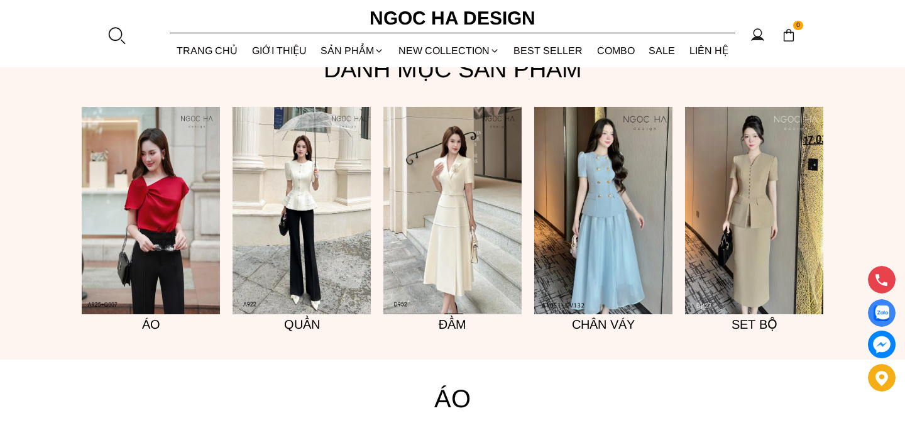
scroll to position [969, 0]
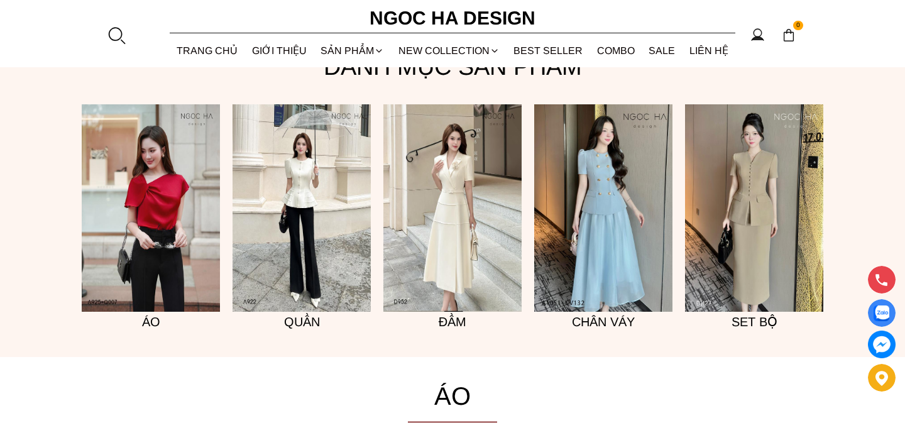
click at [163, 235] on img at bounding box center [151, 207] width 138 height 207
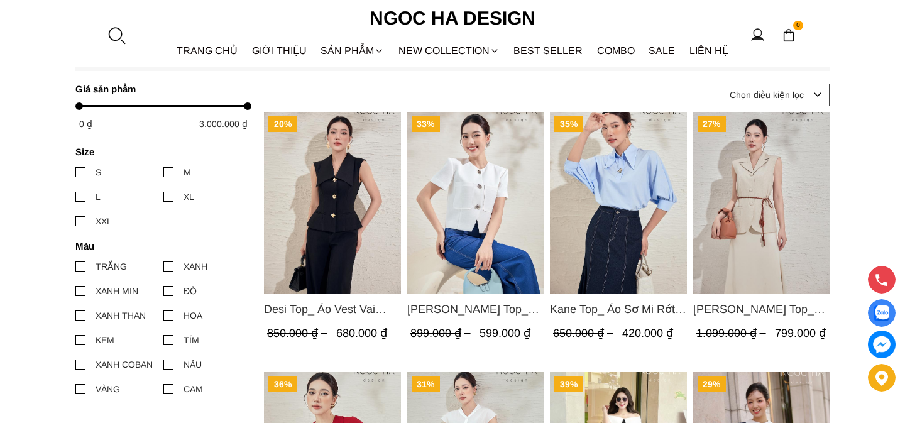
scroll to position [529, 0]
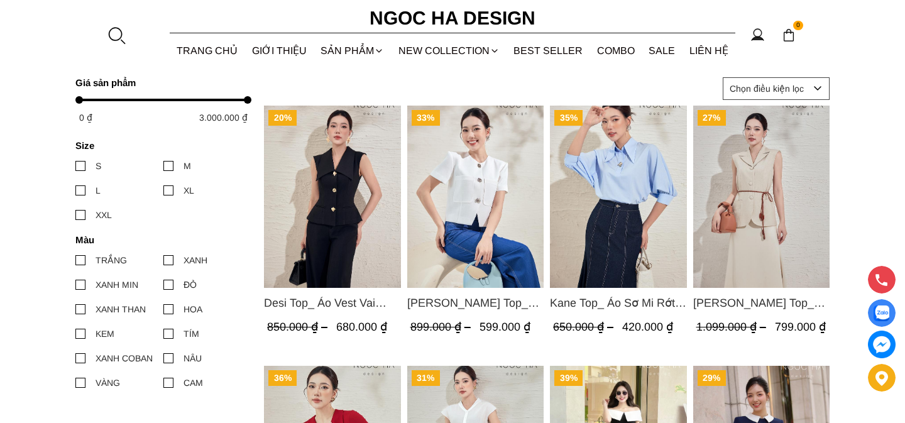
click at [172, 163] on div at bounding box center [168, 166] width 10 height 10
click at [163, 166] on input "M" at bounding box center [163, 166] width 0 height 0
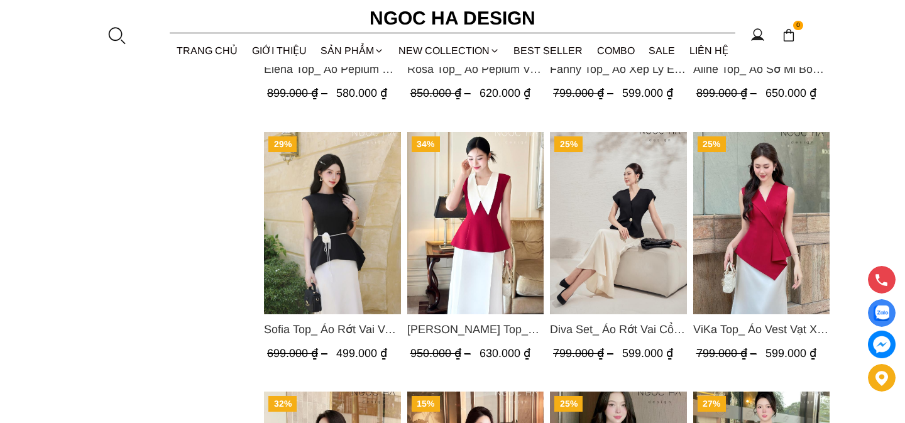
scroll to position [1292, 0]
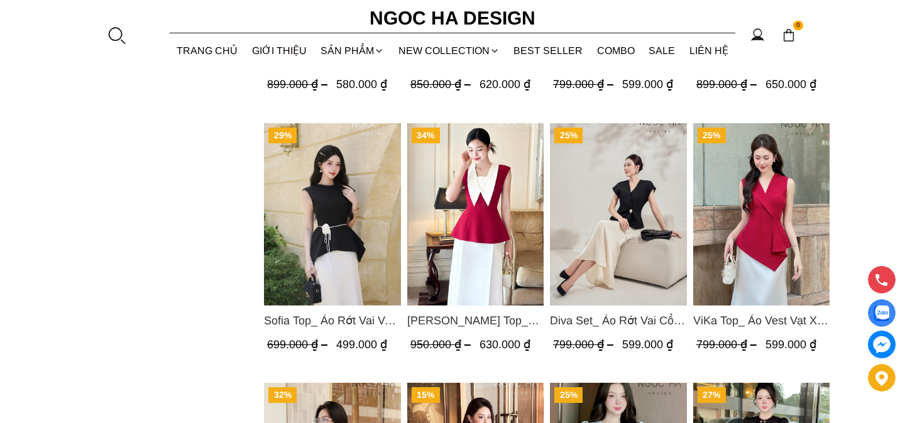
click at [615, 219] on img "Product image - Diva Set_ Áo Rớt Vai Cổ V, Chân Váy Lụa Đuôi Cá A1078+CV134" at bounding box center [618, 214] width 137 height 182
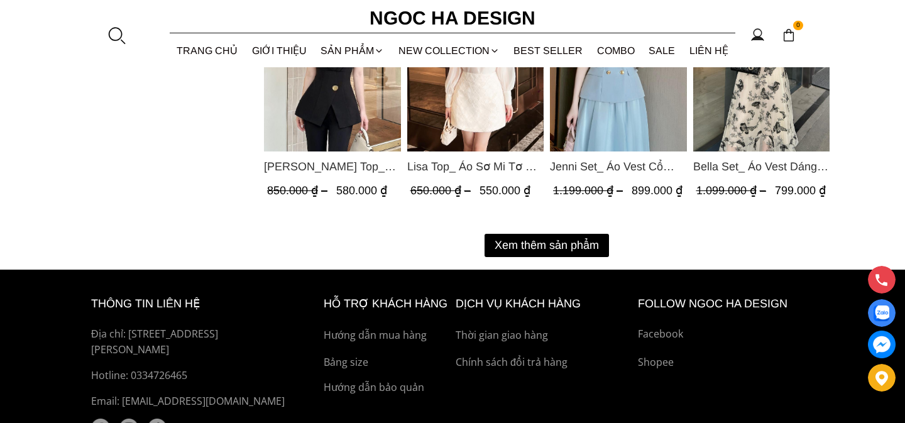
scroll to position [1756, 0]
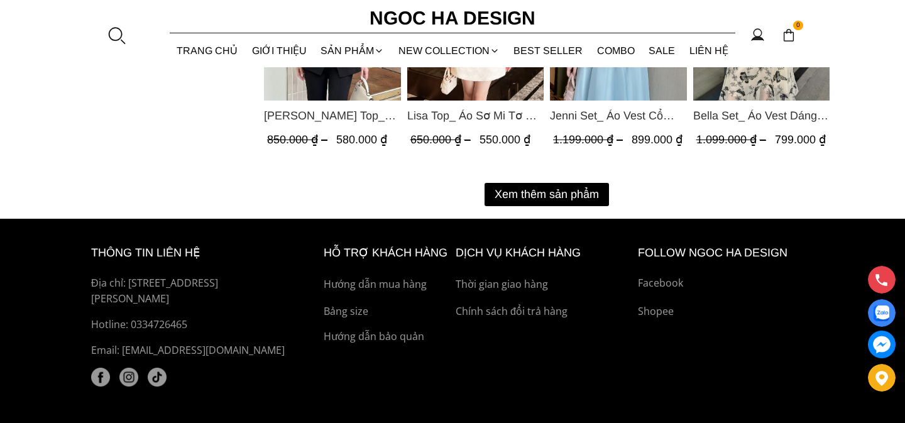
click at [600, 195] on button "Xem thêm sản phẩm" at bounding box center [547, 194] width 124 height 23
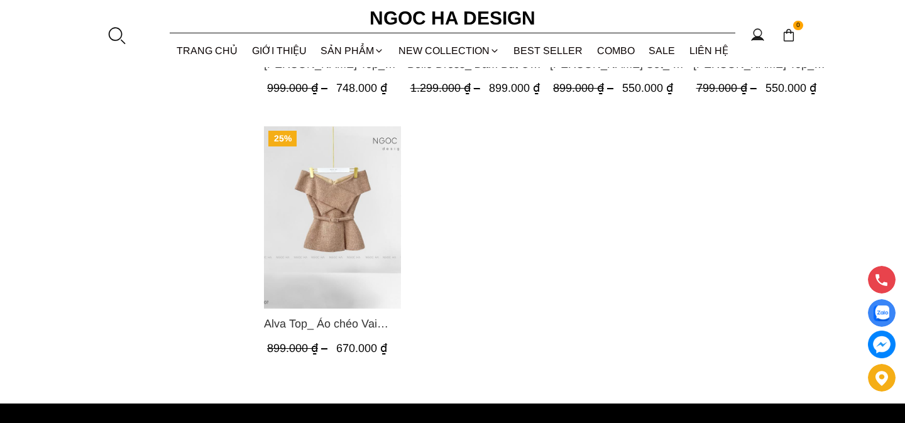
scroll to position [2078, 0]
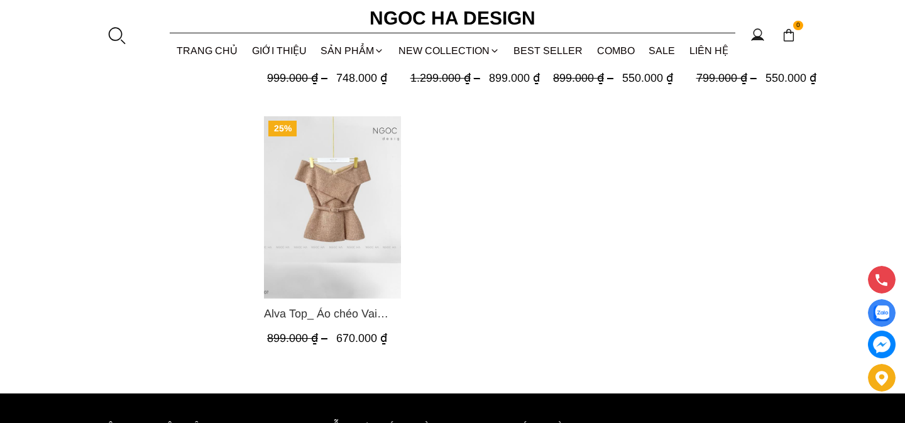
scroll to position [529, 0]
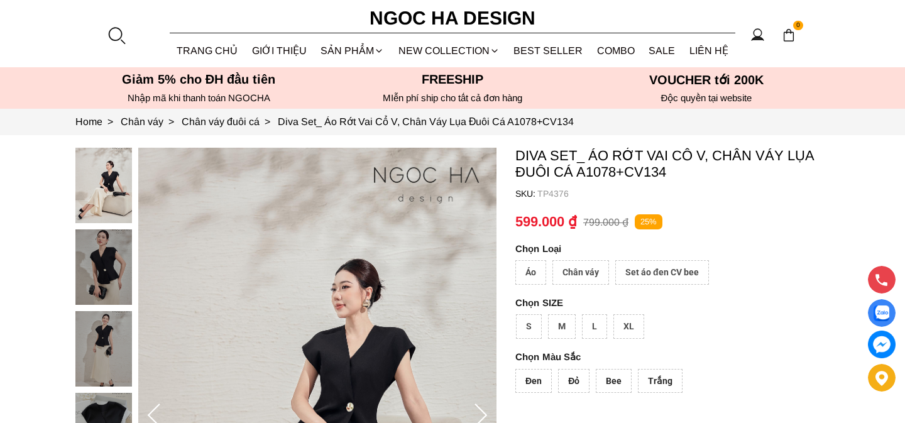
click at [532, 270] on div "Áo" at bounding box center [530, 272] width 31 height 25
click at [559, 311] on container "Diva Set_ Áo Rớt Vai Cổ V, Chân Váy Lụa Đuôi Cá A1078+CV134 SKU: TP4376 Áo Chân…" at bounding box center [672, 401] width 314 height 507
click at [559, 322] on div "M" at bounding box center [562, 326] width 28 height 25
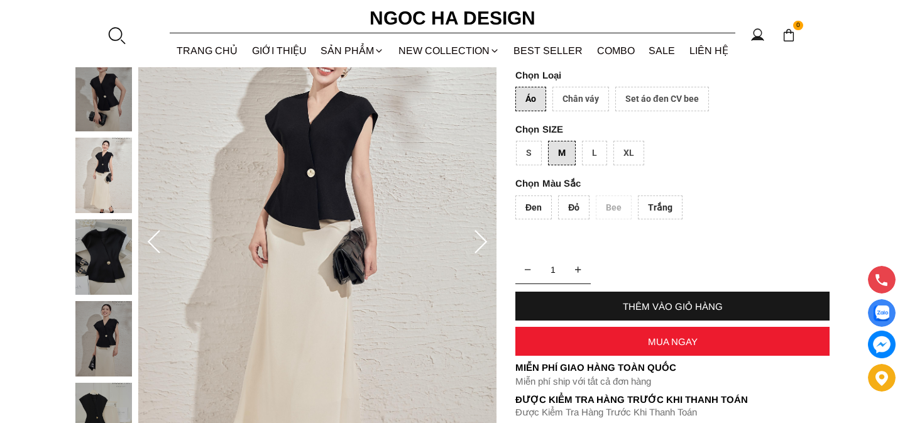
scroll to position [141, 0]
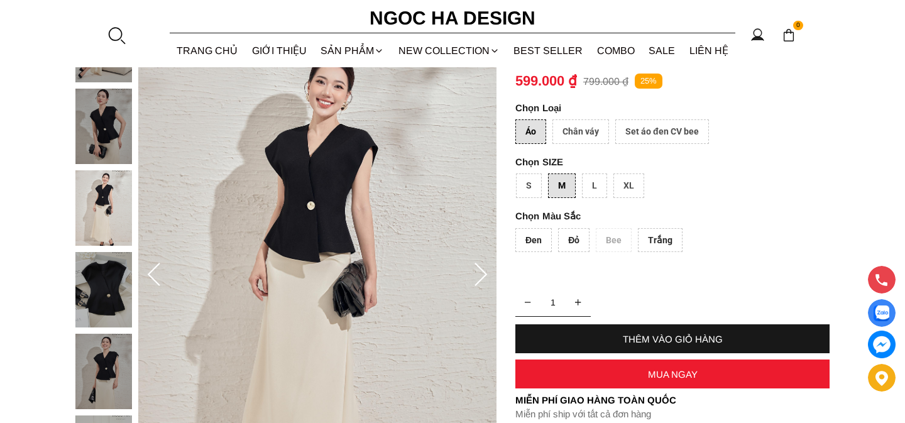
click at [568, 236] on div "Đỏ" at bounding box center [573, 240] width 31 height 25
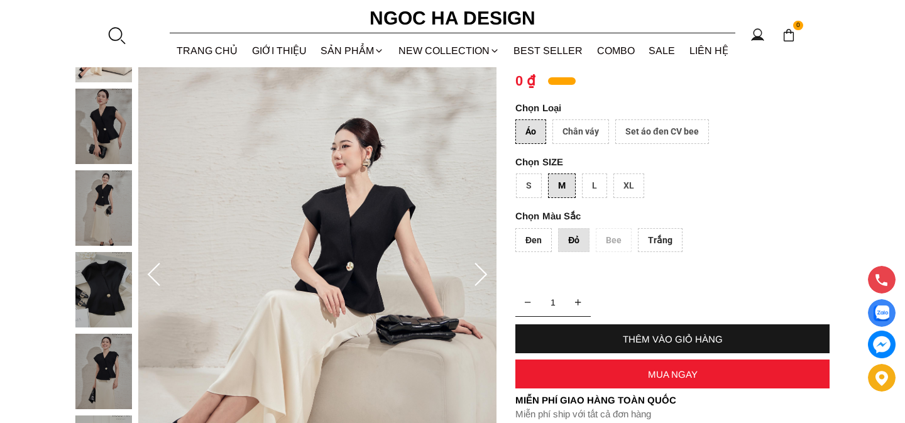
click at [657, 235] on div "Trắng" at bounding box center [660, 240] width 45 height 25
click at [616, 238] on div "Đen Đỏ Bee Trắng" at bounding box center [672, 243] width 314 height 31
click at [536, 243] on div "Đen" at bounding box center [533, 240] width 36 height 25
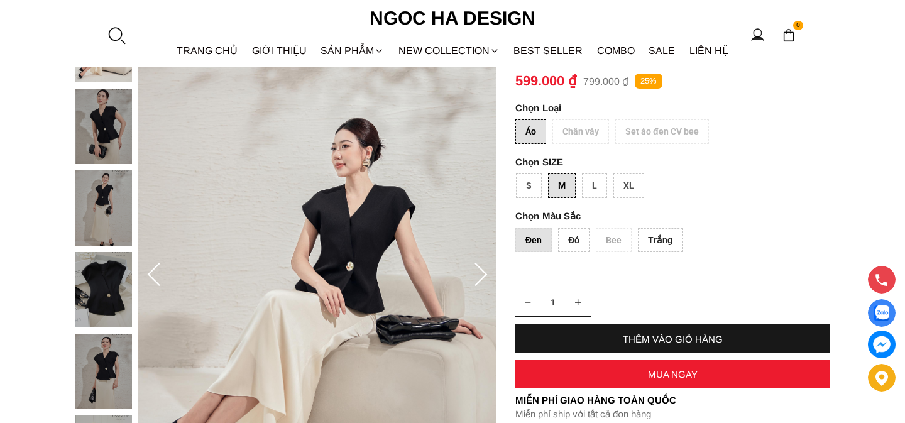
click at [573, 237] on div "Đỏ" at bounding box center [573, 240] width 31 height 25
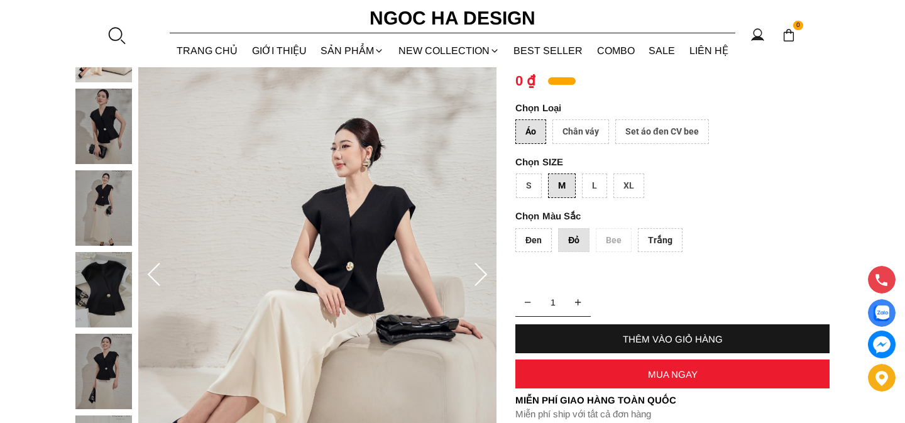
click at [605, 234] on div "Đen Đỏ Bee Trắng" at bounding box center [672, 243] width 314 height 31
click at [653, 234] on div "Trắng" at bounding box center [660, 240] width 45 height 25
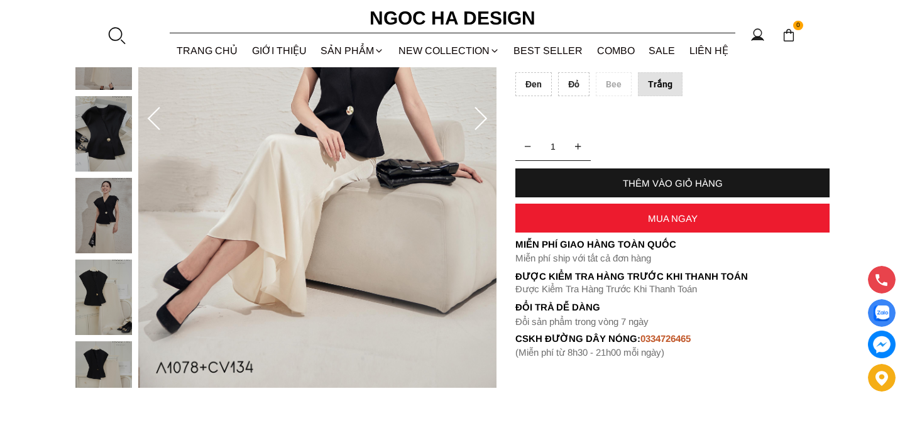
scroll to position [297, 0]
